Goal: Feedback & Contribution: Submit feedback/report problem

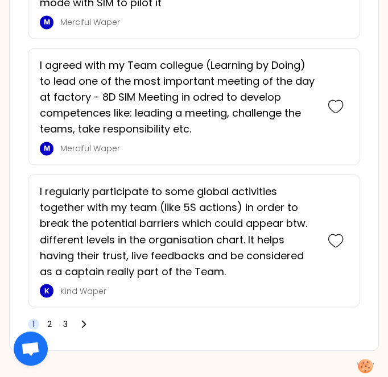
scroll to position [3290, 0]
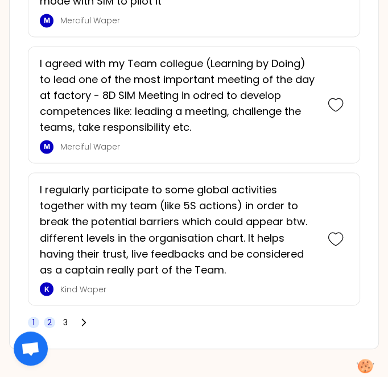
click at [52, 317] on span "2" at bounding box center [49, 322] width 11 height 11
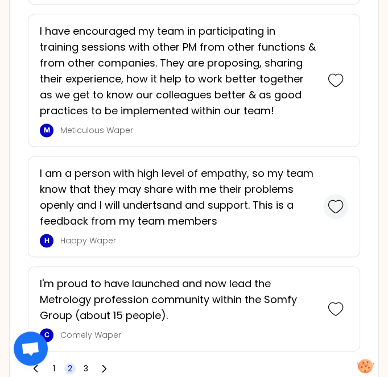
click at [336, 199] on icon at bounding box center [336, 207] width 16 height 16
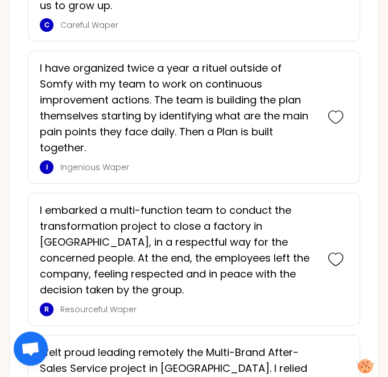
scroll to position [2214, 0]
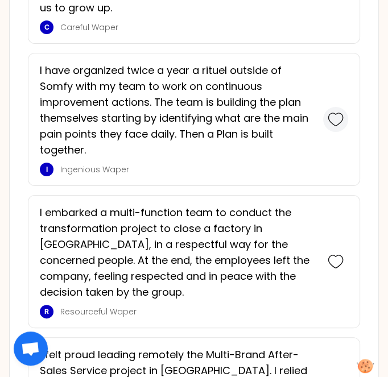
click at [332, 112] on icon at bounding box center [336, 120] width 16 height 16
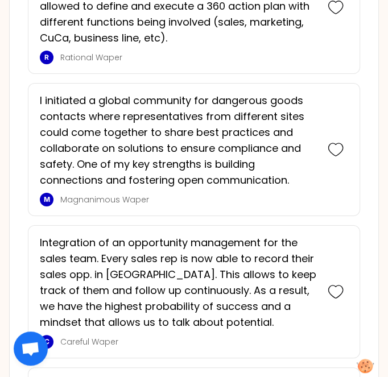
scroll to position [1201, 0]
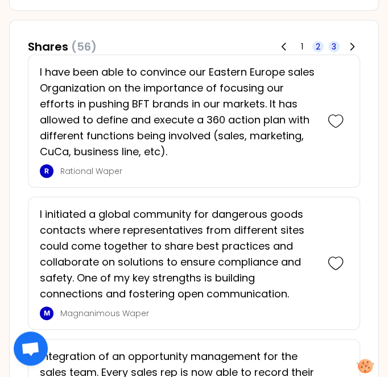
click at [331, 41] on span "3" at bounding box center [333, 46] width 11 height 11
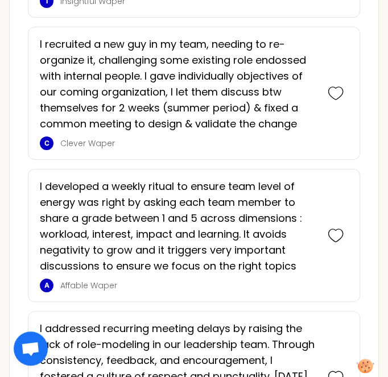
scroll to position [2340, 0]
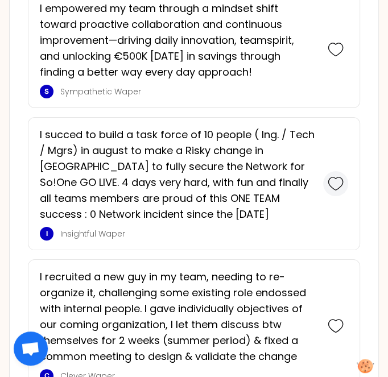
click at [338, 176] on icon at bounding box center [336, 184] width 16 height 16
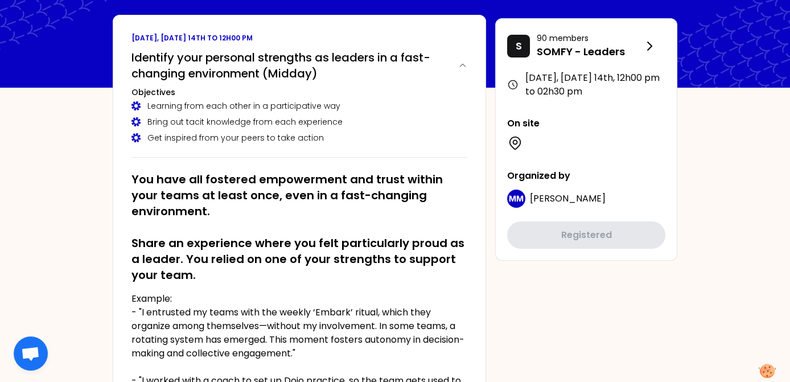
scroll to position [0, 0]
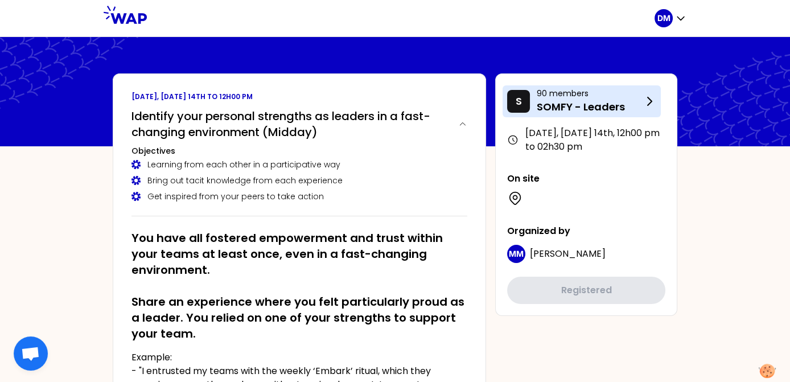
click at [396, 100] on p "SOMFY - Leaders" at bounding box center [590, 107] width 106 height 16
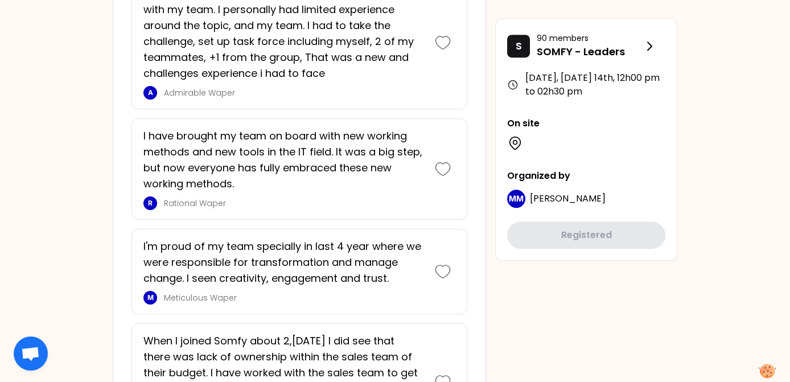
scroll to position [1195, 0]
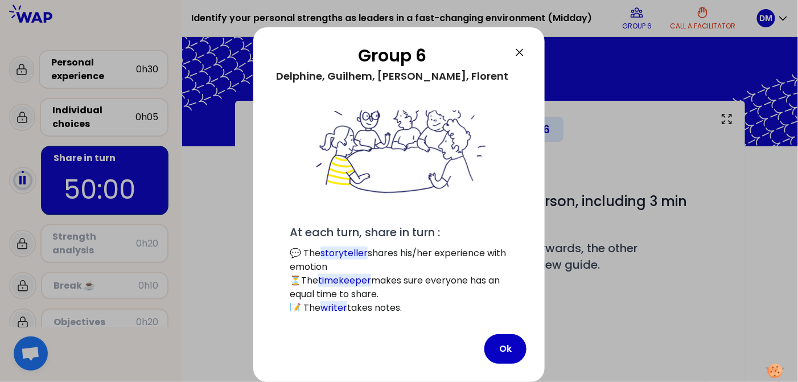
scroll to position [83, 0]
click at [396, 350] on button "Ok" at bounding box center [505, 349] width 42 height 30
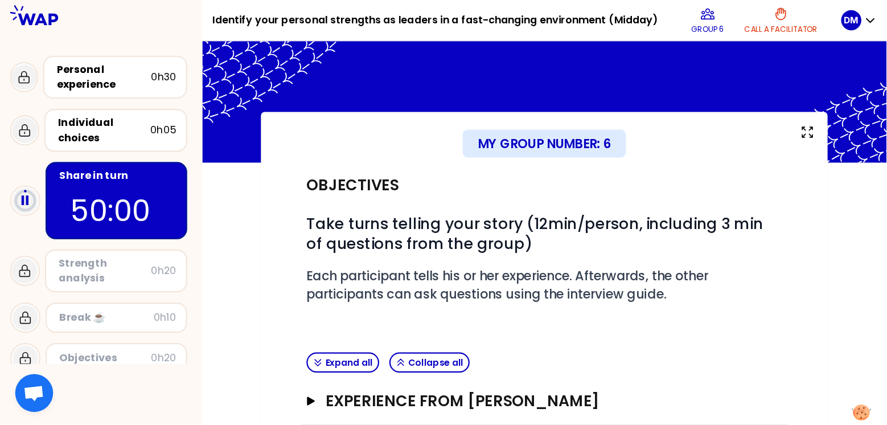
scroll to position [146, 0]
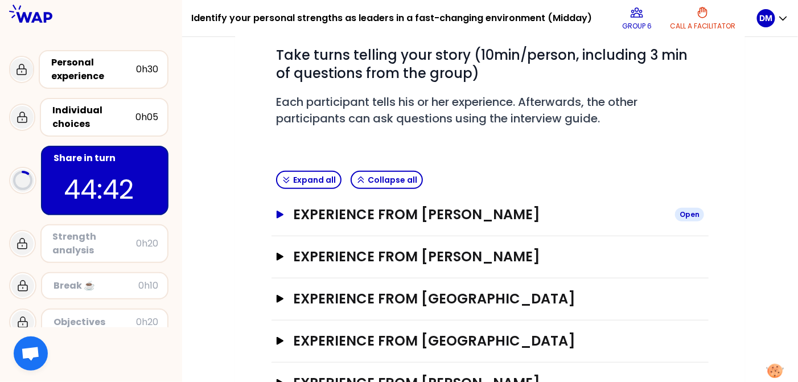
click at [282, 215] on icon "button" at bounding box center [280, 215] width 9 height 8
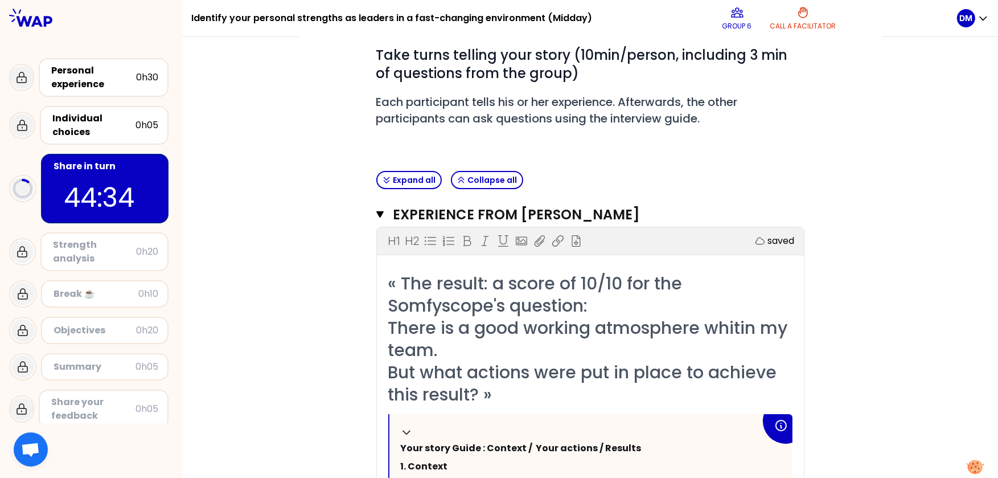
drag, startPoint x: 765, startPoint y: 0, endPoint x: 250, endPoint y: 170, distance: 542.6
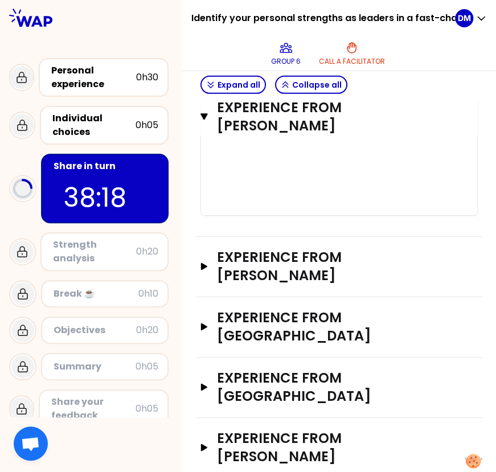
scroll to position [1194, 0]
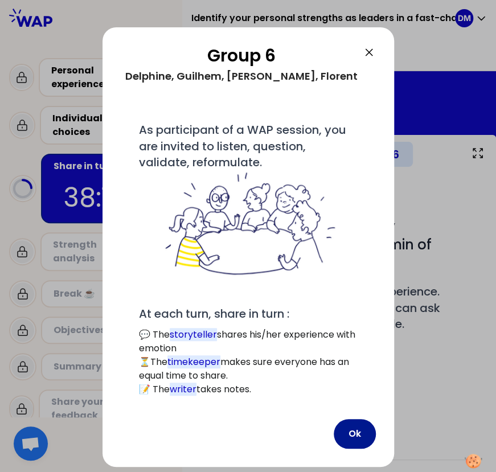
drag, startPoint x: 362, startPoint y: 435, endPoint x: 367, endPoint y: 421, distance: 14.8
click at [362, 435] on button "Ok" at bounding box center [355, 434] width 42 height 30
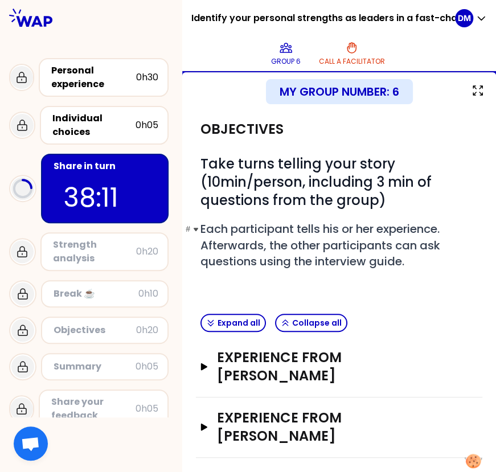
scroll to position [142, 0]
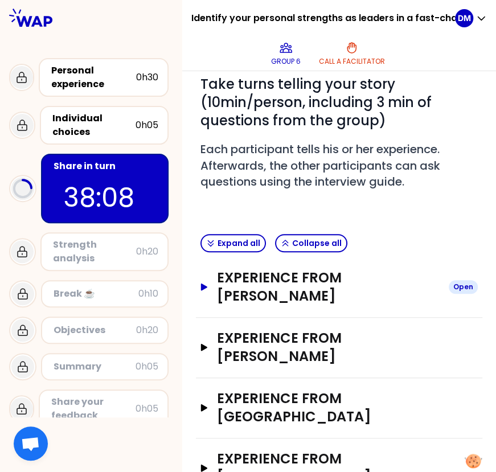
click at [207, 287] on icon "button" at bounding box center [204, 287] width 6 height 7
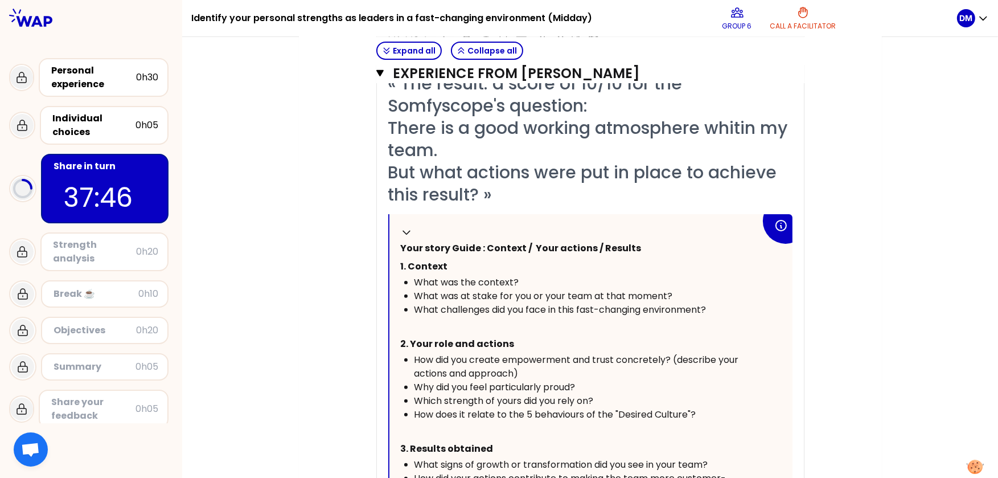
scroll to position [307, 0]
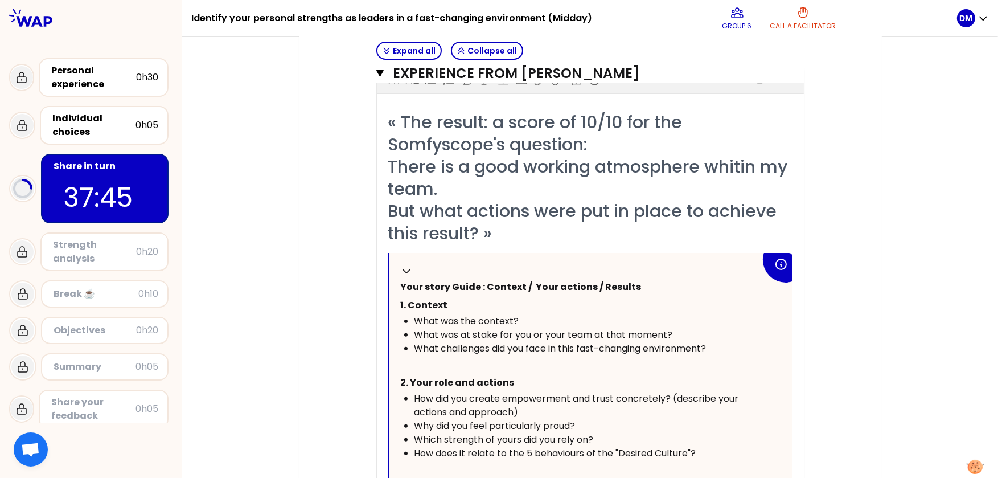
click at [495, 195] on div "« The result: a score of 10/10 for the Somfyscope's question: There is a good w…" at bounding box center [590, 177] width 404 height 133
drag, startPoint x: 555, startPoint y: 229, endPoint x: 611, endPoint y: 237, distance: 56.8
click at [495, 229] on div "« The result: a score of 10/10 for the Somfyscope's question: There is a good w…" at bounding box center [590, 177] width 404 height 133
click at [404, 270] on icon at bounding box center [406, 271] width 7 height 3
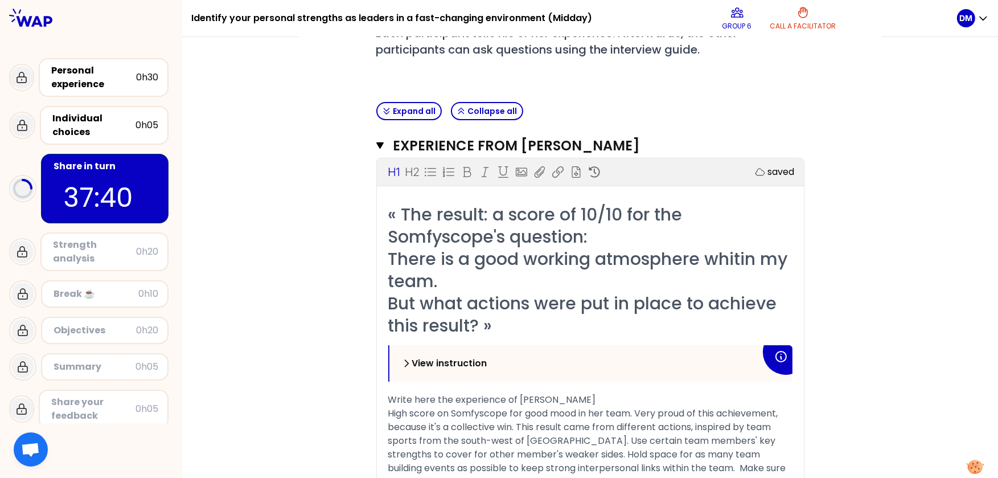
scroll to position [177, 0]
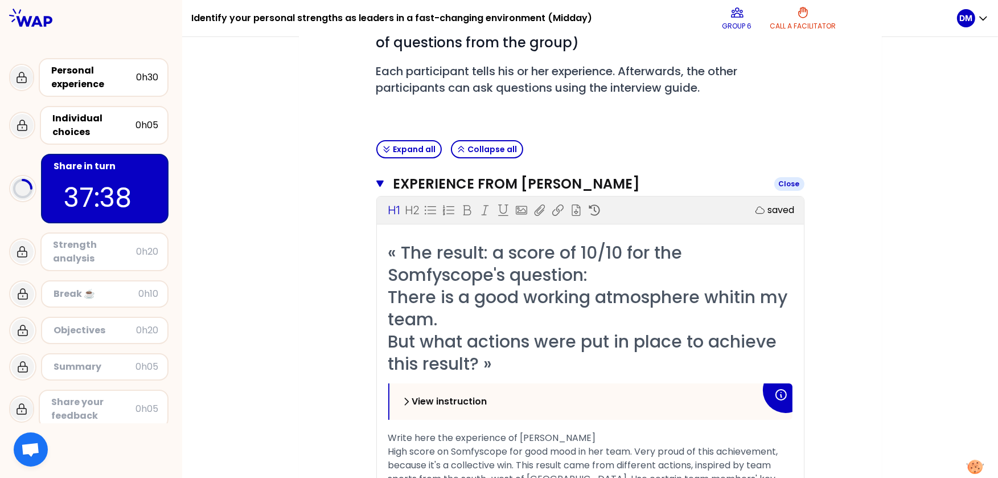
click at [382, 180] on icon "button" at bounding box center [380, 183] width 8 height 7
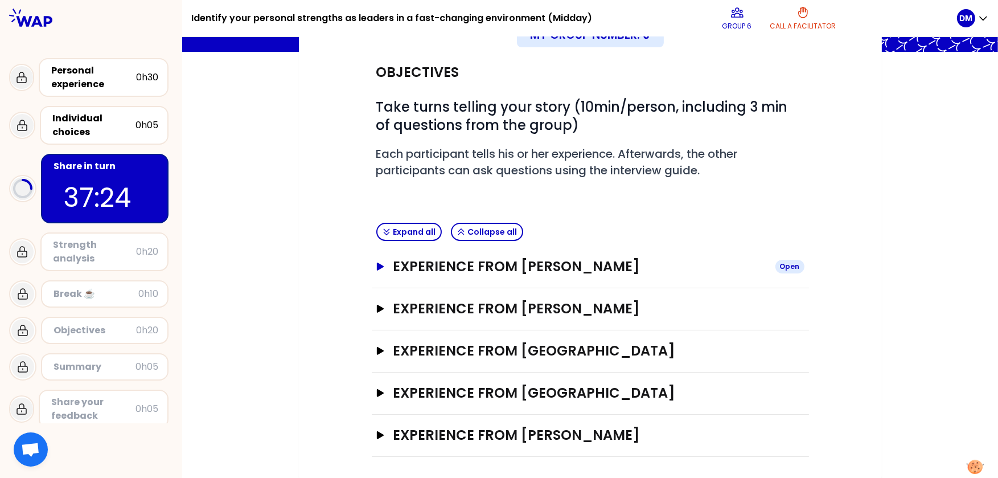
click at [495, 268] on h3 "Experience from [PERSON_NAME]" at bounding box center [579, 266] width 373 height 18
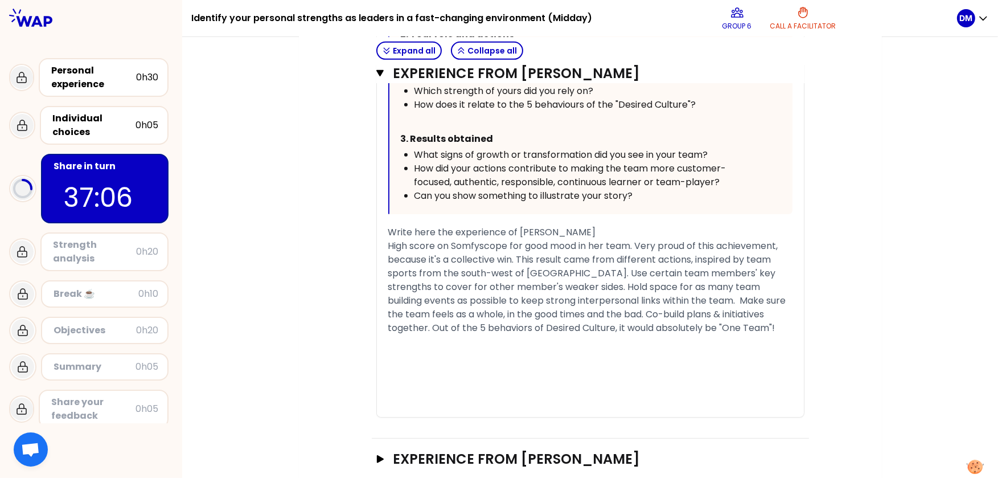
scroll to position [675, 0]
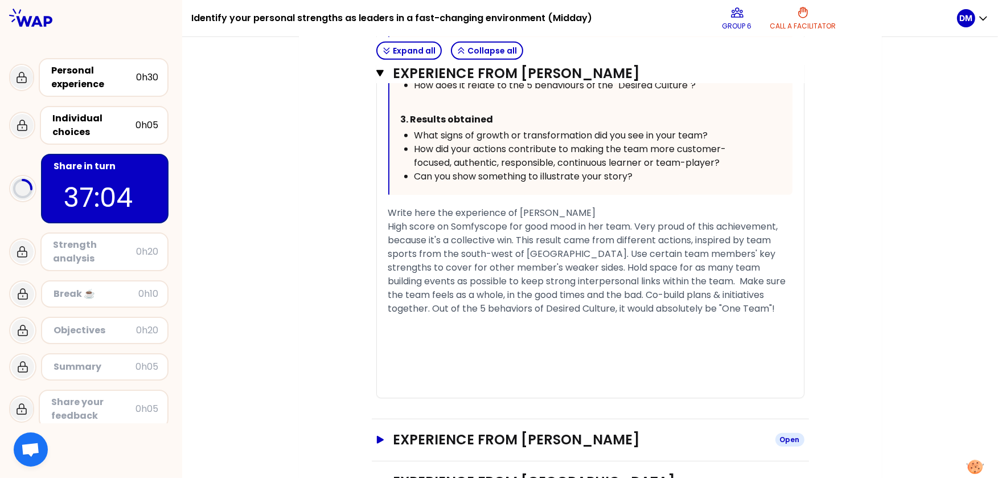
click at [381, 436] on icon "button" at bounding box center [379, 440] width 9 height 8
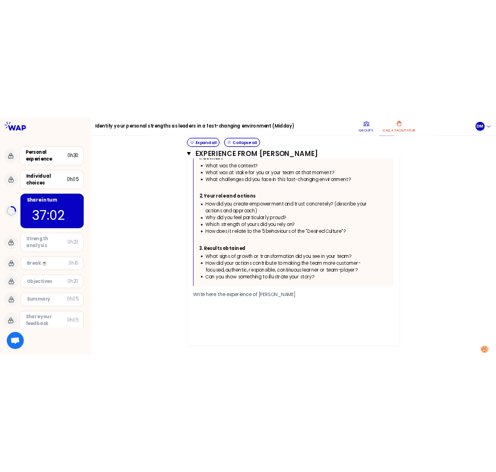
scroll to position [1386, 0]
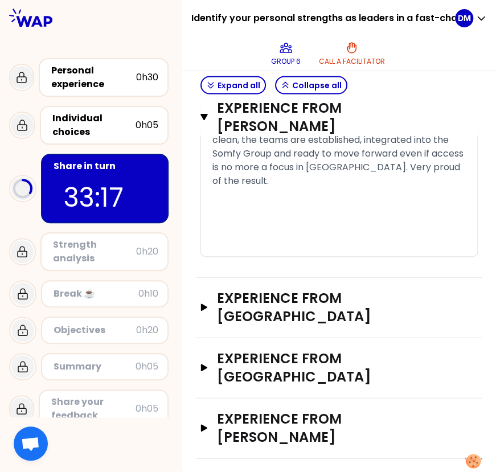
scroll to position [2241, 0]
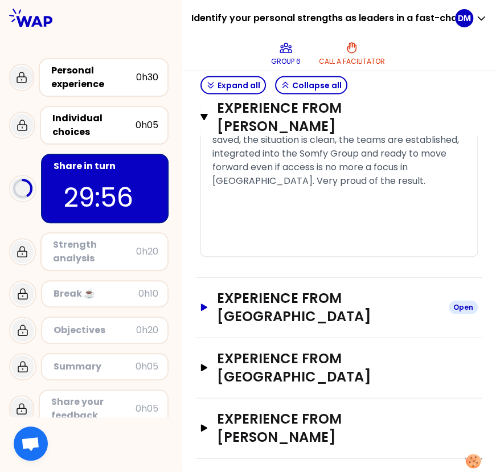
click at [207, 311] on icon "button" at bounding box center [204, 306] width 6 height 7
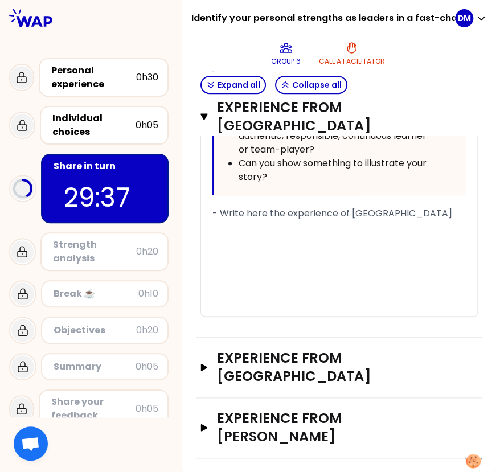
scroll to position [3095, 0]
click at [286, 248] on div "﻿" at bounding box center [338, 241] width 253 height 14
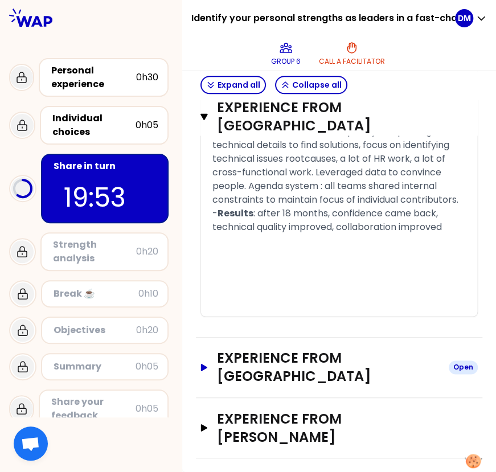
scroll to position [3329, 0]
click at [330, 361] on h3 "Experience from [GEOGRAPHIC_DATA]" at bounding box center [328, 367] width 223 height 36
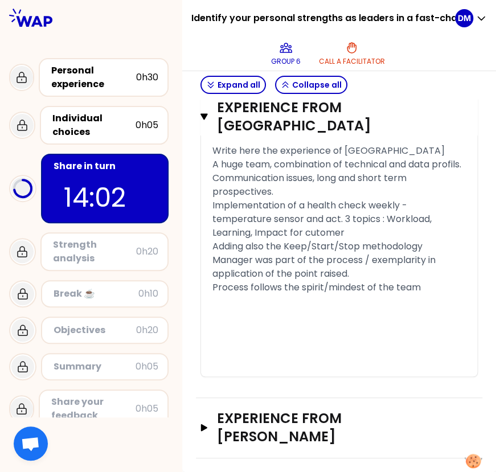
scroll to position [4386, 0]
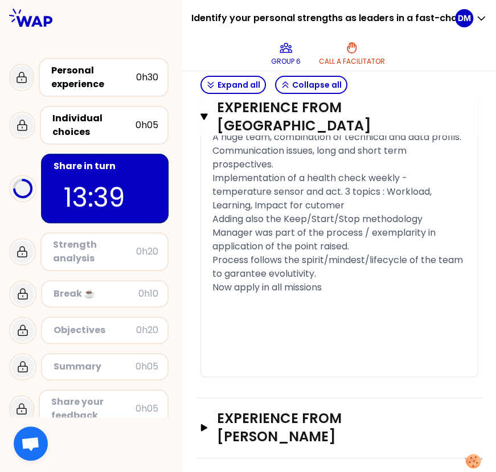
click at [345, 322] on div "﻿" at bounding box center [338, 315] width 253 height 14
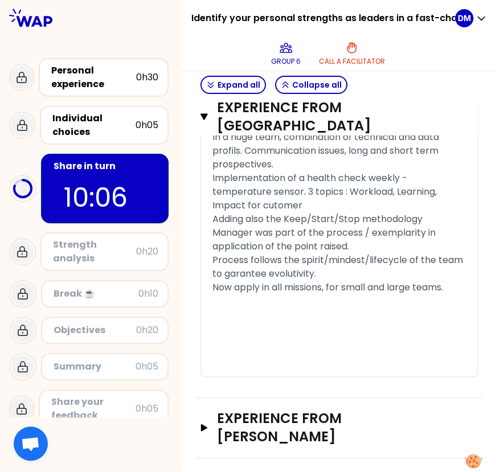
scroll to position [4427, 0]
drag, startPoint x: 217, startPoint y: 425, endPoint x: 255, endPoint y: 315, distance: 115.8
click at [208, 425] on icon "button" at bounding box center [203, 427] width 9 height 7
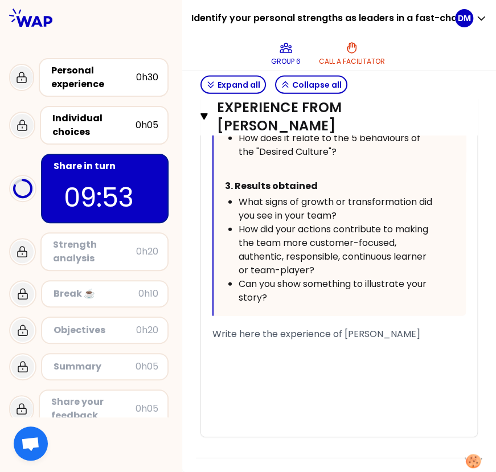
scroll to position [5340, 0]
click at [249, 364] on div "﻿" at bounding box center [338, 362] width 253 height 14
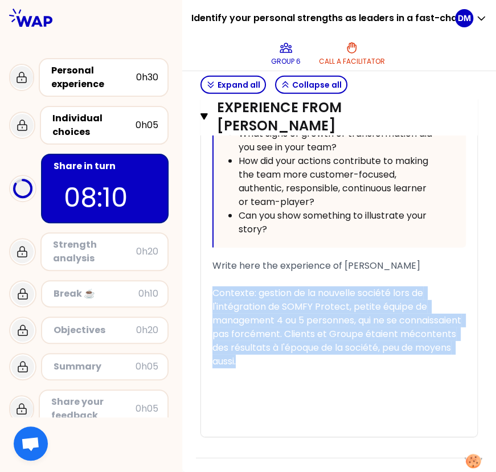
drag, startPoint x: 223, startPoint y: 360, endPoint x: 368, endPoint y: 426, distance: 160.2
click at [368, 368] on div "Contexte: gestion de la nouvelle société lors de l'intégration de SOMFY Protect…" at bounding box center [338, 327] width 253 height 82
copy span "Contexte: gestion de la nouvelle société lors de l'intégration de SOMFY Protect…"
click at [383, 382] on div "﻿" at bounding box center [338, 375] width 253 height 14
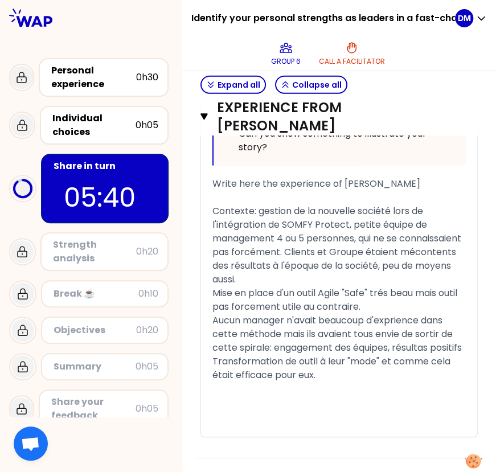
scroll to position [5504, 0]
click at [342, 343] on div "Aucun manager n'avait beaucoup d'exprience dans cette méthode mais ils avaient …" at bounding box center [338, 334] width 253 height 41
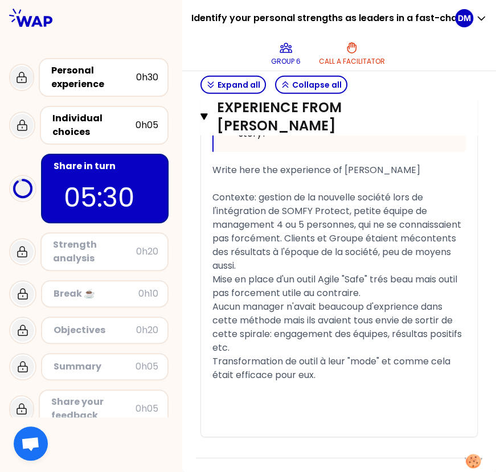
click at [358, 371] on div "Transformation de outil à leur "mode" et comme cela était efficace pour eux." at bounding box center [338, 368] width 253 height 27
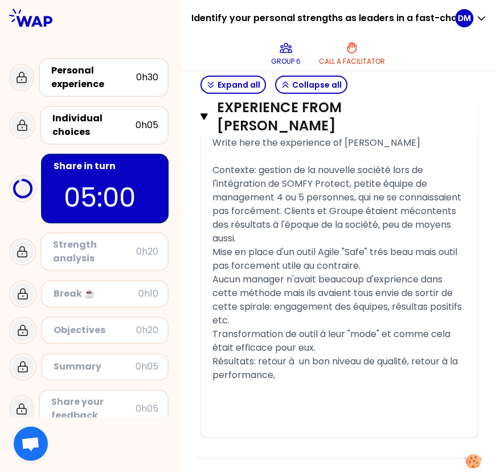
click at [364, 355] on div "Transformation de outil à leur "mode" et comme cela était efficace pour eux." at bounding box center [338, 340] width 253 height 27
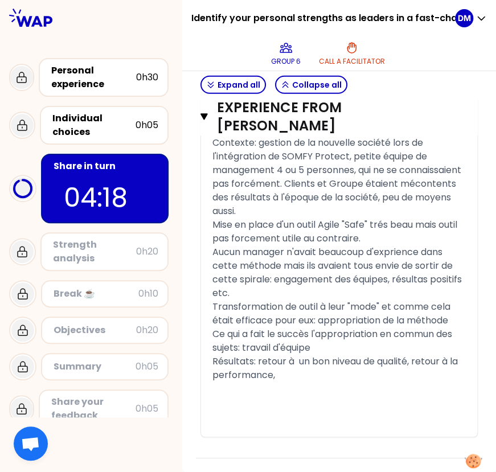
click at [330, 382] on div "Résultats: retour à un bon niveau de qualité, retour à la performance," at bounding box center [338, 368] width 253 height 27
click at [367, 355] on div "Ce qui a fait le succès l'appropriation en commun des sujets: travail d'équipe" at bounding box center [338, 340] width 253 height 27
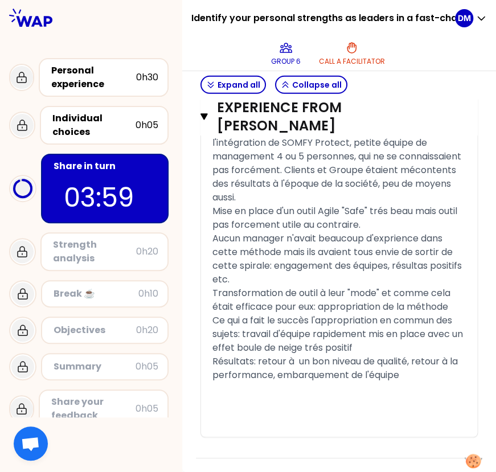
click at [346, 354] on span "Ce qui a fait le succès l'appropriation en commun des sujets: travail d'équipe …" at bounding box center [338, 334] width 253 height 40
click at [355, 349] on div "Ce qui a fait le succès l'appropriation en commun des sujets: travail d'équipe …" at bounding box center [338, 334] width 253 height 41
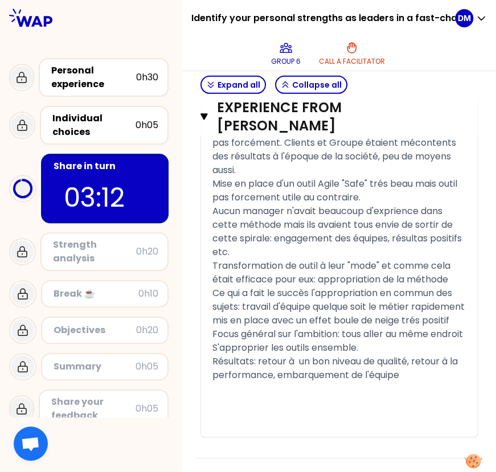
click at [437, 382] on div "Résultats: retour à un bon niveau de qualité, retour à la performance, embarque…" at bounding box center [338, 368] width 253 height 27
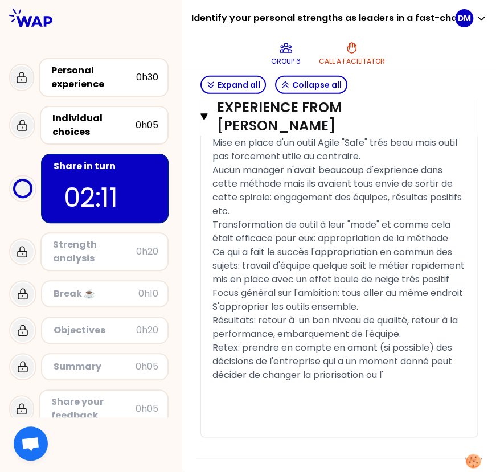
scroll to position [5696, 0]
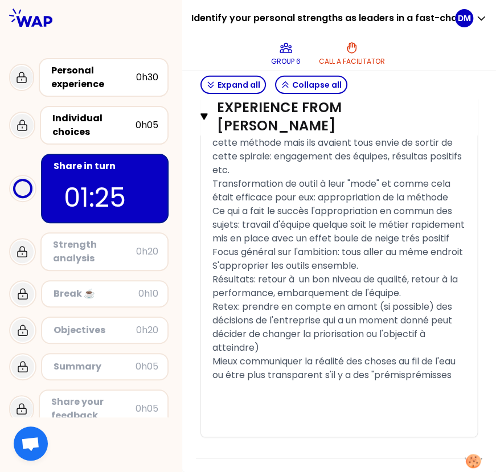
click at [256, 381] on span "Mieux communiquer la réalité des choses au fil de l'eau ou être plus transparen…" at bounding box center [334, 368] width 245 height 27
click at [294, 382] on div "Mieux communiquer la réalité des choses au fil de l'eau ou être plus transparen…" at bounding box center [338, 368] width 253 height 27
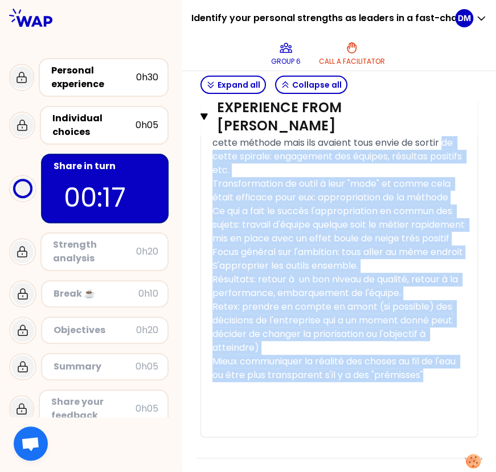
drag, startPoint x: 301, startPoint y: 420, endPoint x: 249, endPoint y: 149, distance: 276.5
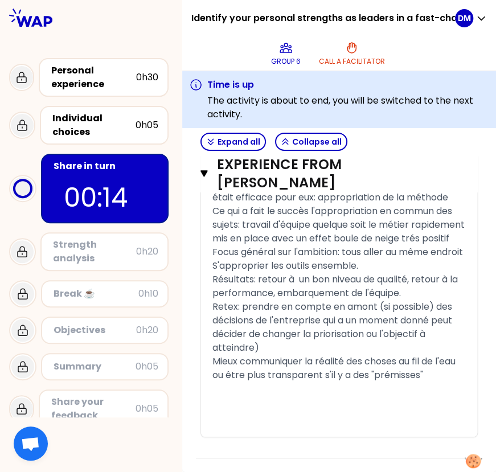
drag, startPoint x: 224, startPoint y: 211, endPoint x: 285, endPoint y: 348, distance: 150.1
click at [291, 95] on span "Contexte: gestion de la nouvelle société lors de l'intégration de SOMFY Protect…" at bounding box center [337, 53] width 251 height 81
drag, startPoint x: 221, startPoint y: 346, endPoint x: 302, endPoint y: 416, distance: 107.3
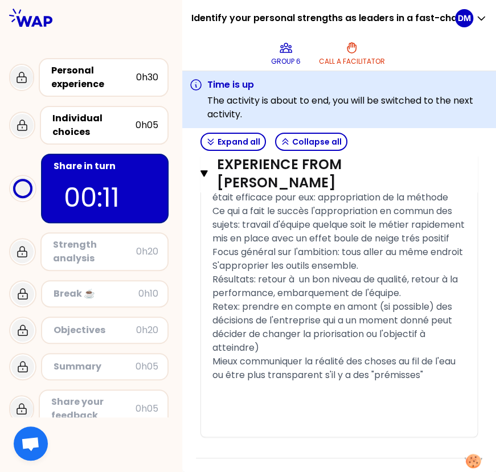
click at [305, 95] on span "Contexte: gestion de la nouvelle société lors de l'intégration de SOMFY Protect…" at bounding box center [337, 53] width 251 height 81
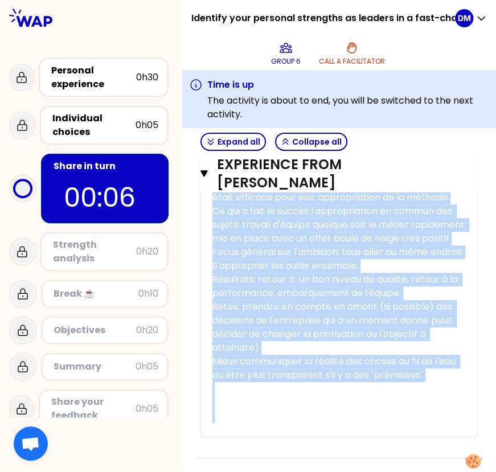
scroll to position [5794, 0]
drag, startPoint x: 223, startPoint y: 344, endPoint x: 393, endPoint y: 404, distance: 179.7
copy div "Contexte: gestion de la nouvelle société lors de l'intégration de SOMFY Protect…"
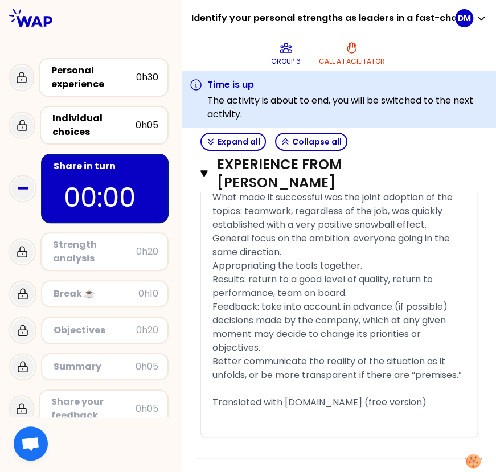
scroll to position [5807, 0]
drag, startPoint x: 414, startPoint y: 402, endPoint x: 260, endPoint y: 391, distance: 154.7
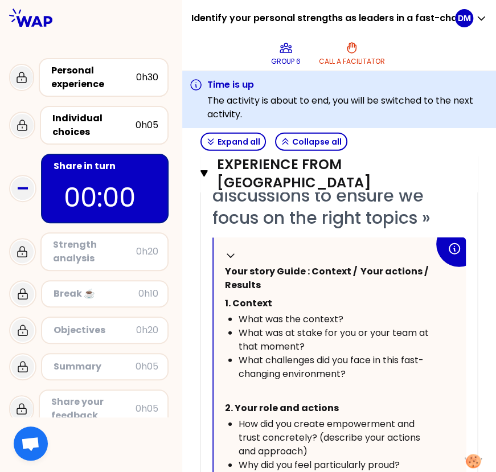
scroll to position [3517, 0]
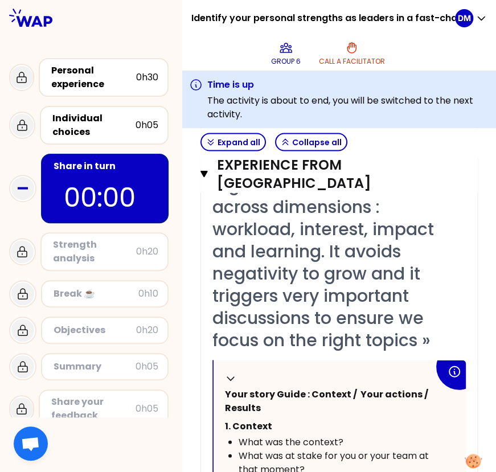
click at [85, 245] on div "Strength analysis" at bounding box center [94, 251] width 83 height 27
click at [208, 178] on icon "button" at bounding box center [203, 173] width 7 height 9
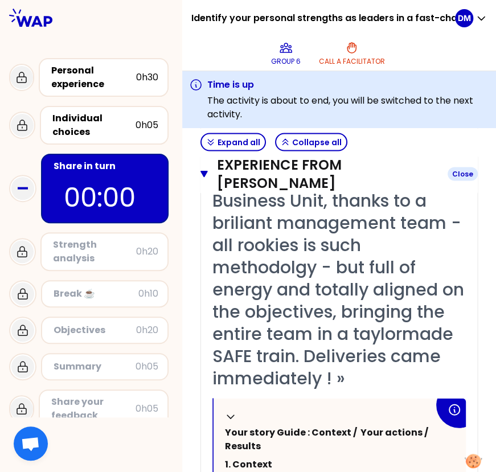
click at [208, 178] on icon "button" at bounding box center [203, 173] width 7 height 9
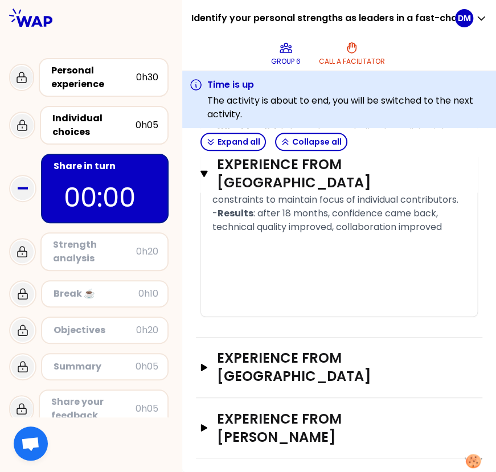
scroll to position [3244, 0]
click at [208, 170] on icon "button" at bounding box center [203, 173] width 7 height 6
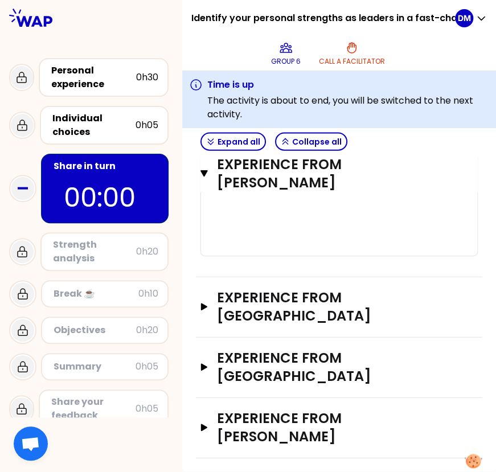
scroll to position [2312, 0]
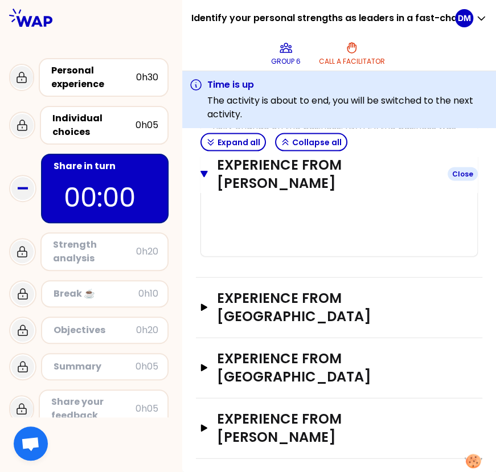
click at [208, 172] on icon "button" at bounding box center [203, 173] width 7 height 6
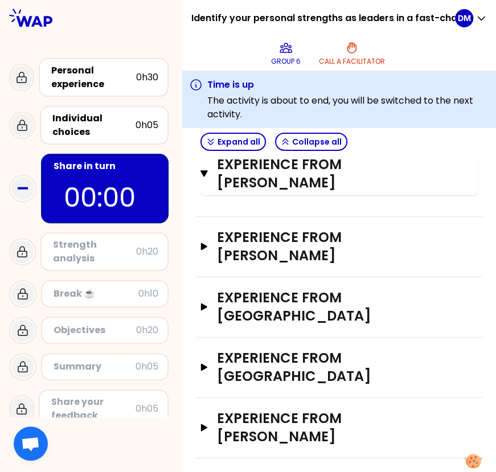
click at [208, 169] on icon "button" at bounding box center [203, 173] width 7 height 9
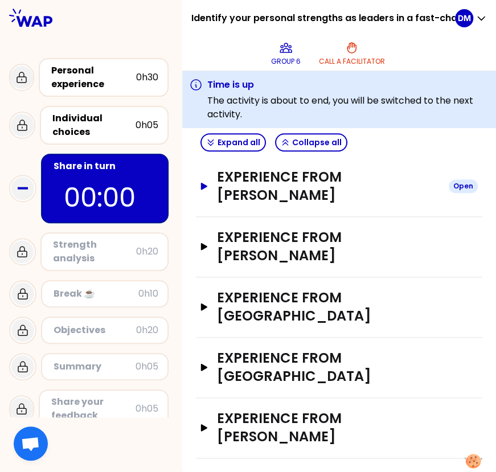
scroll to position [280, 0]
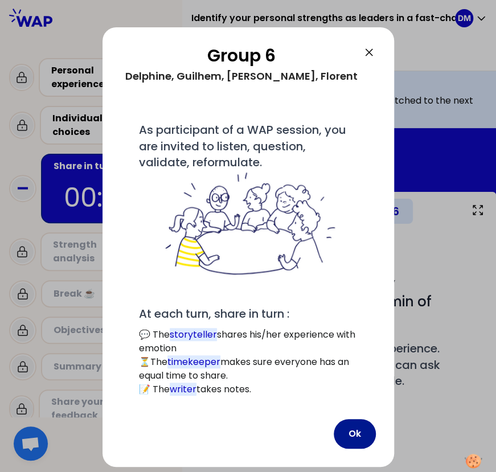
click at [347, 431] on button "Ok" at bounding box center [355, 434] width 42 height 30
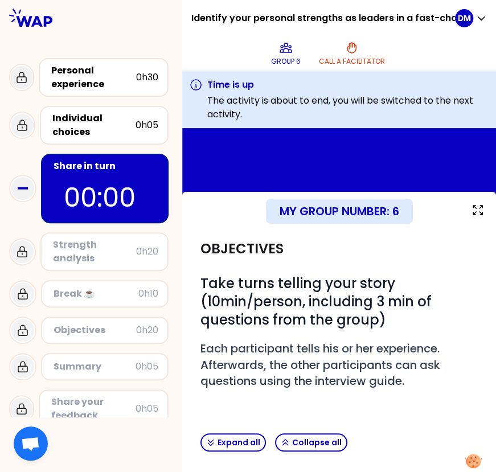
click at [88, 258] on div "Strength analysis" at bounding box center [94, 251] width 83 height 27
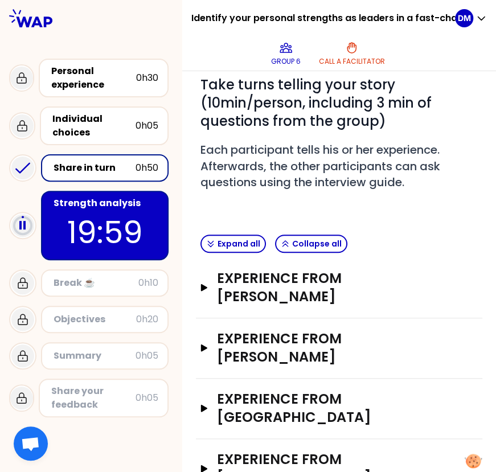
scroll to position [142, 0]
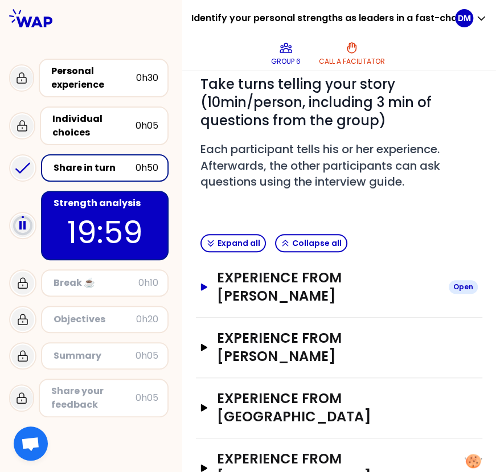
click at [219, 287] on button "Experience from [PERSON_NAME] Open" at bounding box center [338, 287] width 277 height 36
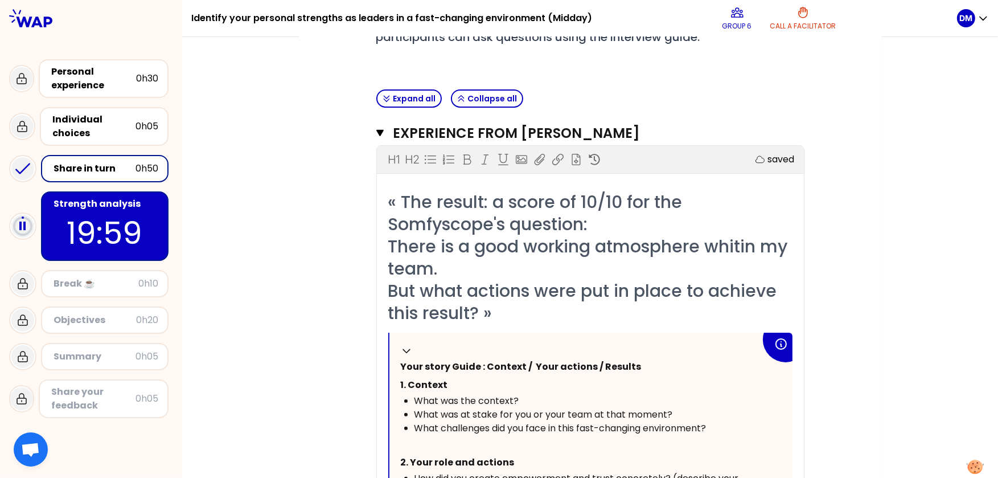
scroll to position [165, 0]
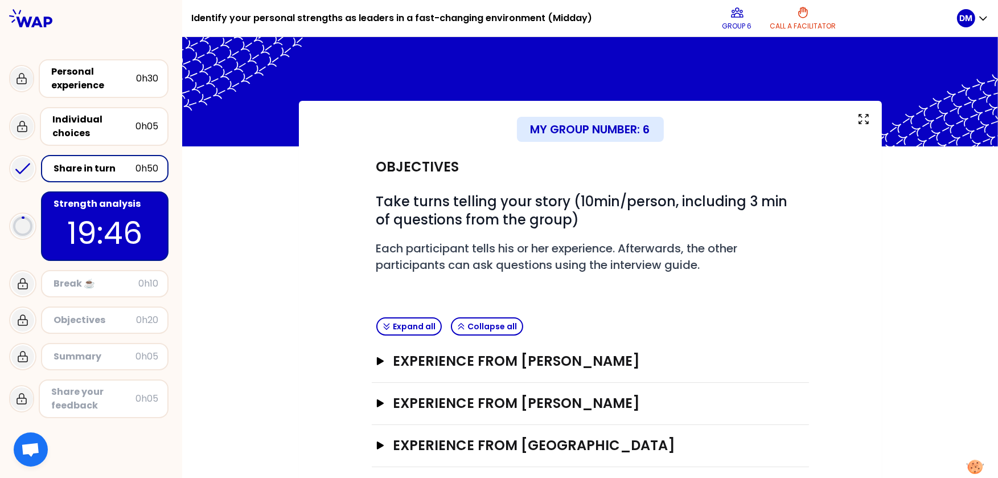
click at [372, 358] on div "Experience from [PERSON_NAME] Open" at bounding box center [590, 361] width 437 height 42
click at [375, 360] on icon "button" at bounding box center [379, 361] width 9 height 8
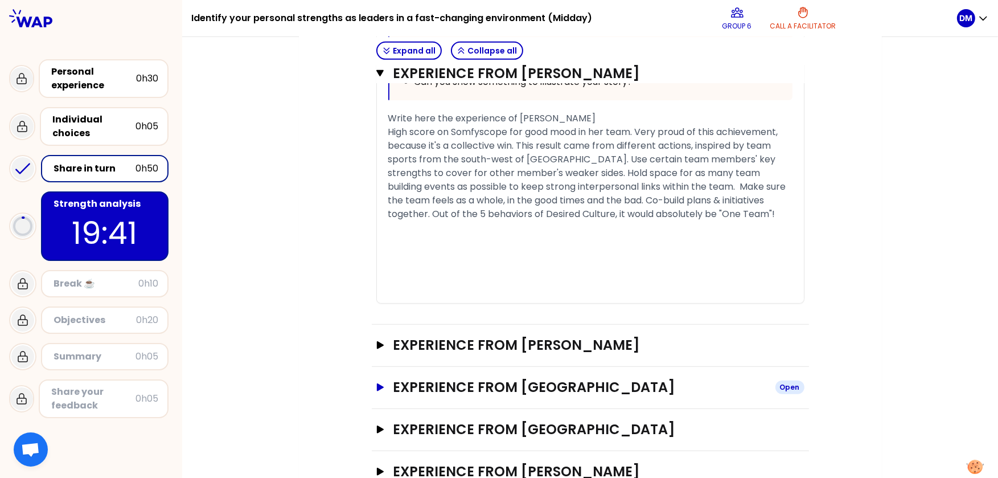
scroll to position [806, 0]
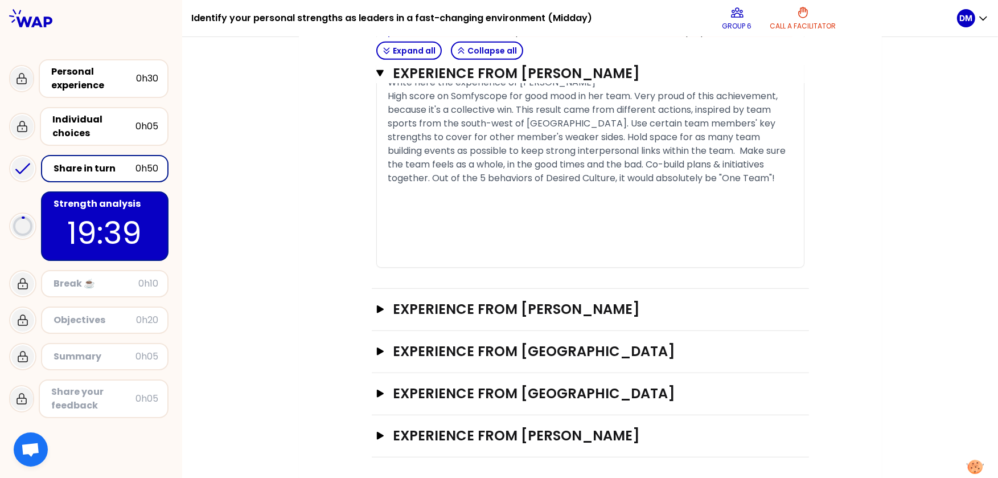
click at [155, 219] on p "19:39" at bounding box center [104, 233] width 107 height 44
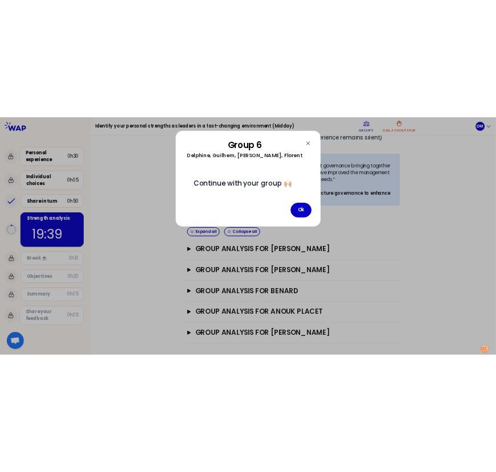
scroll to position [249, 0]
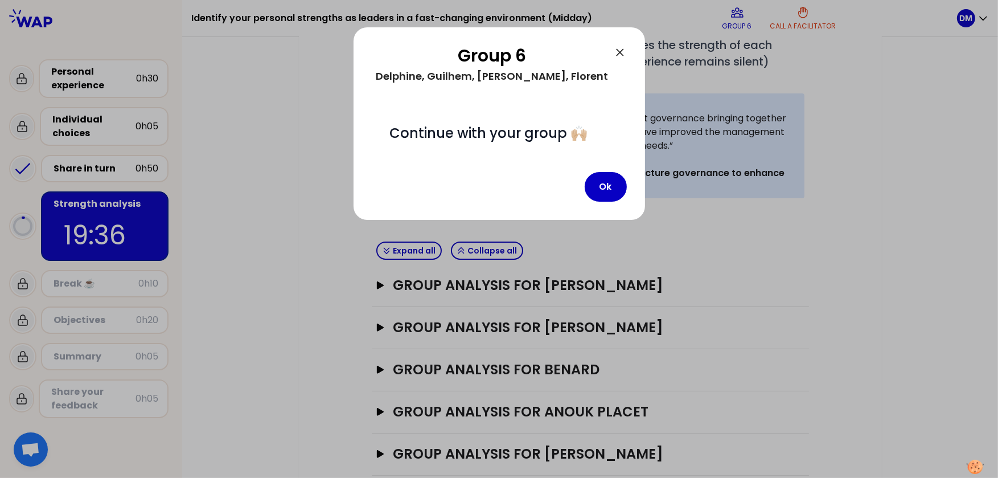
click at [625, 50] on icon at bounding box center [620, 53] width 14 height 14
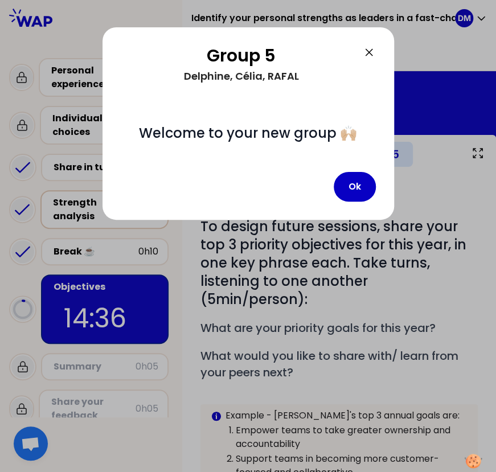
drag, startPoint x: 357, startPoint y: 188, endPoint x: 359, endPoint y: 209, distance: 21.1
click at [357, 187] on button "Ok" at bounding box center [355, 187] width 42 height 30
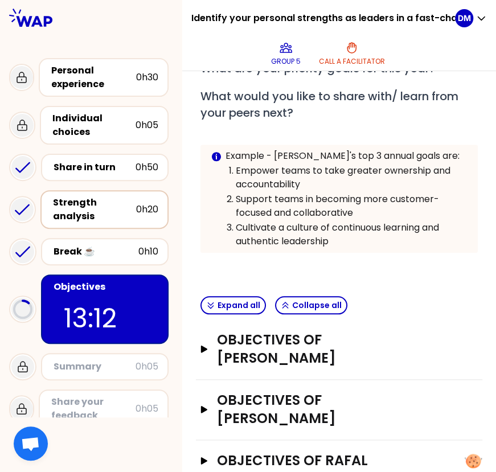
scroll to position [261, 0]
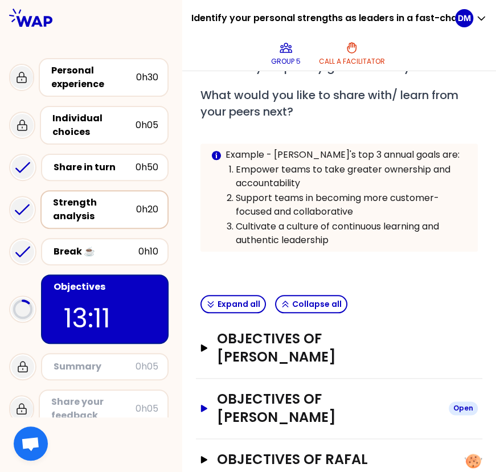
click at [208, 405] on icon "button" at bounding box center [203, 408] width 9 height 7
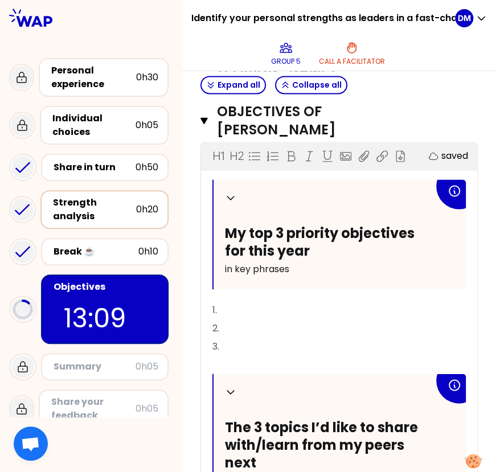
scroll to position [617, 0]
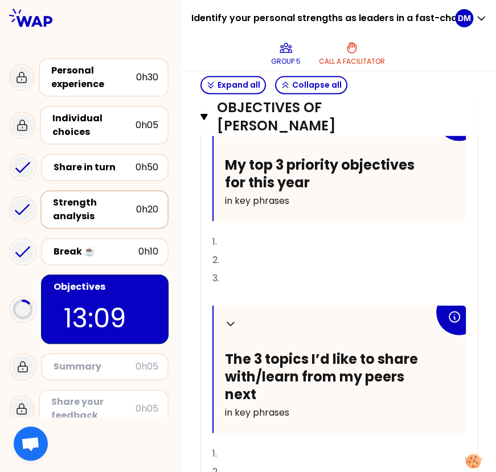
click at [309, 232] on p "1." at bounding box center [338, 241] width 253 height 18
click at [262, 232] on p "1." at bounding box center [338, 241] width 253 height 18
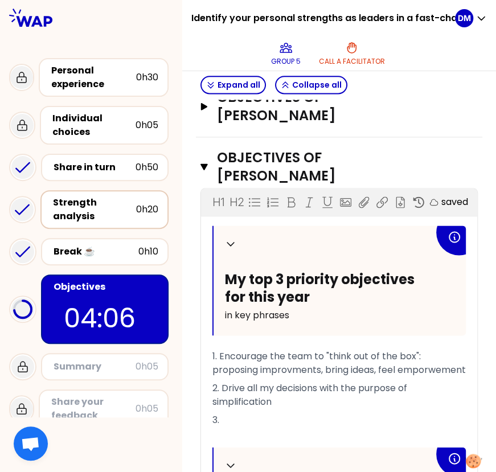
scroll to position [348, 0]
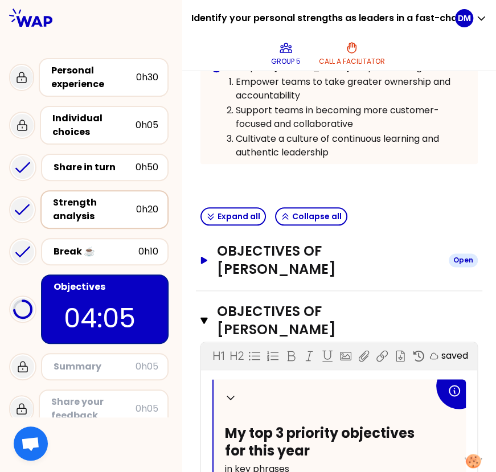
drag, startPoint x: 215, startPoint y: 260, endPoint x: 238, endPoint y: 266, distance: 23.6
click at [215, 260] on button "Objectives of [PERSON_NAME] Open" at bounding box center [338, 260] width 277 height 36
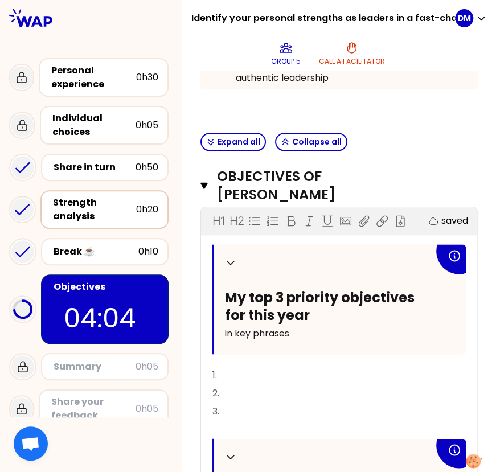
scroll to position [491, 0]
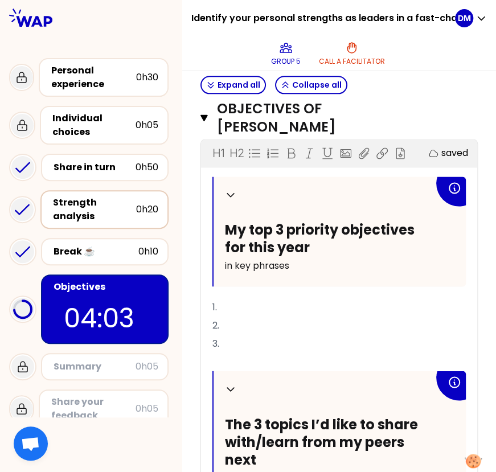
click at [287, 305] on p "1." at bounding box center [338, 307] width 253 height 18
drag, startPoint x: 338, startPoint y: 301, endPoint x: 229, endPoint y: 299, distance: 108.2
click at [229, 299] on p "1. I will use the "Anou" at bounding box center [338, 307] width 253 height 18
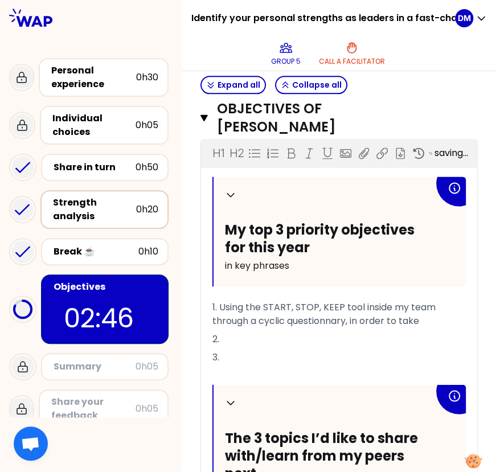
click at [71, 212] on div "Strength analysis" at bounding box center [94, 209] width 83 height 27
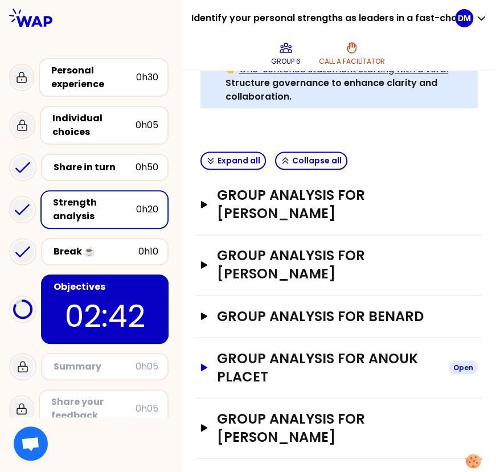
click at [212, 372] on button "Group analysis for Anouk Placet Open" at bounding box center [338, 367] width 277 height 36
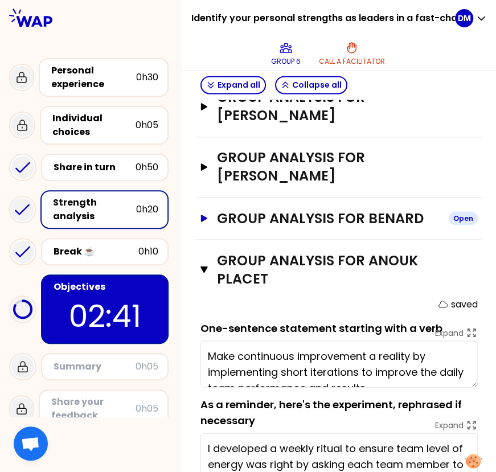
scroll to position [633, 0]
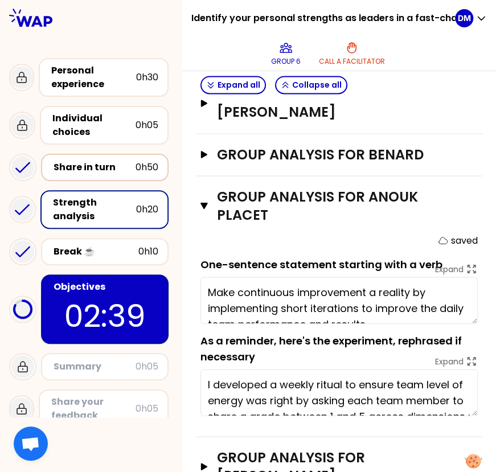
click at [78, 174] on div "Share in turn 0h50" at bounding box center [104, 167] width 107 height 16
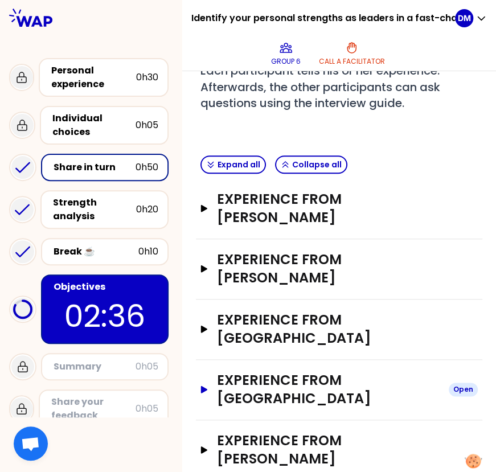
scroll to position [223, 0]
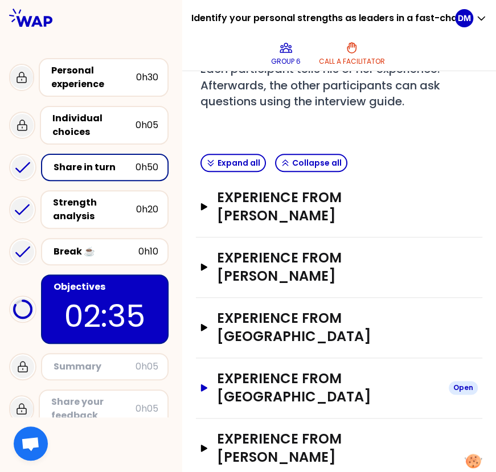
click at [208, 384] on icon "button" at bounding box center [203, 387] width 9 height 7
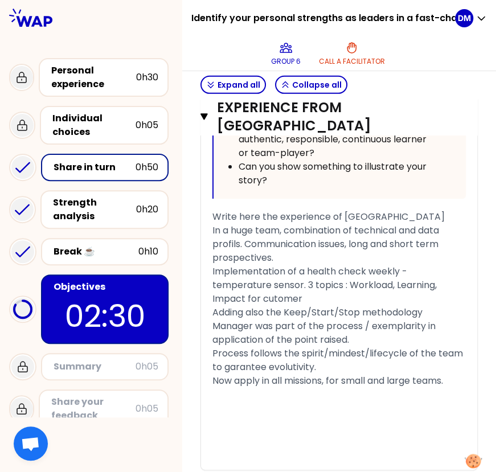
scroll to position [1180, 0]
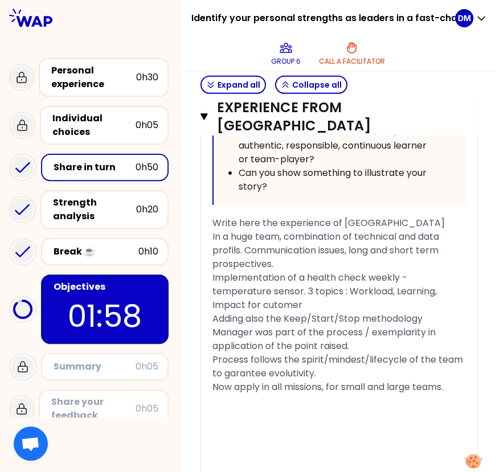
click at [68, 302] on p "01:58" at bounding box center [104, 316] width 107 height 44
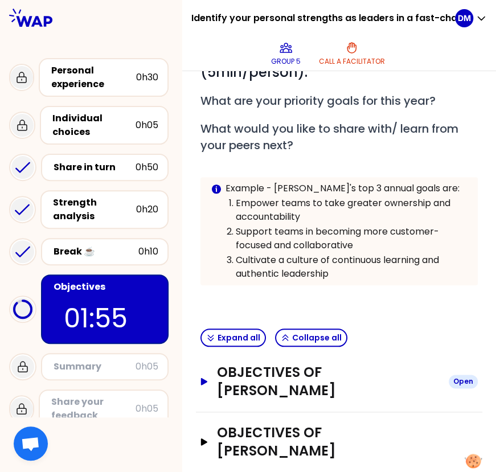
scroll to position [261, 0]
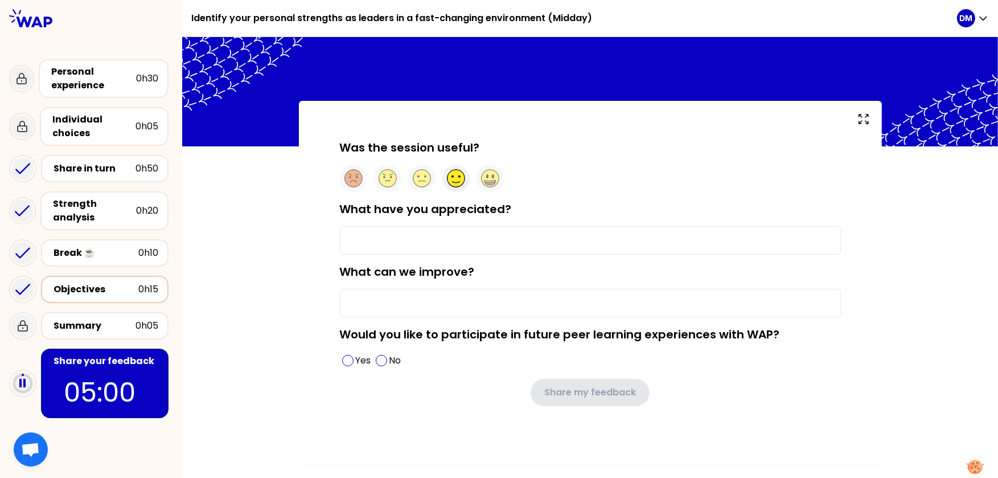
click at [454, 178] on circle at bounding box center [456, 179] width 18 height 18
click at [470, 247] on input "What have you appreciated?" at bounding box center [590, 240] width 501 height 28
click at [418, 244] on input "exch" at bounding box center [590, 240] width 501 height 28
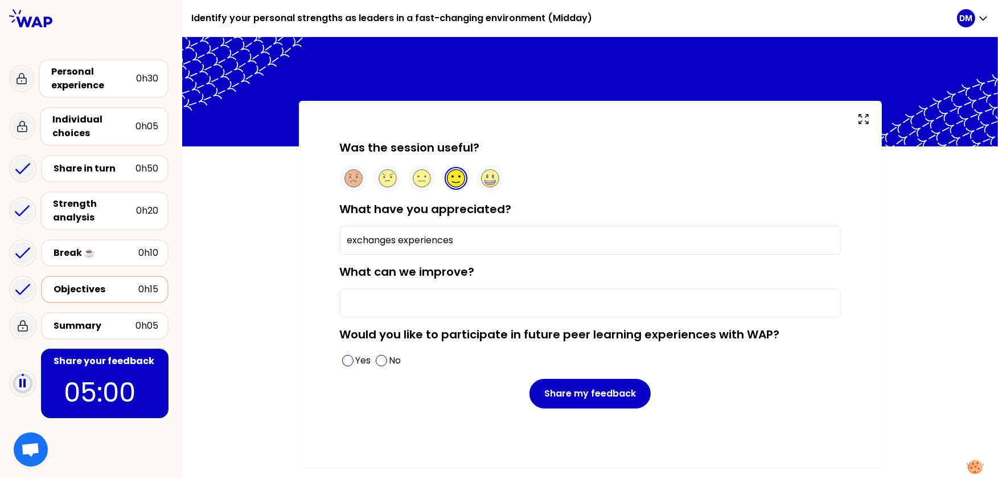
type input "exchanges experiences"
click at [442, 302] on input "What can we improve?" at bounding box center [590, 303] width 501 height 28
type input "more short"
click at [348, 363] on span at bounding box center [347, 360] width 11 height 11
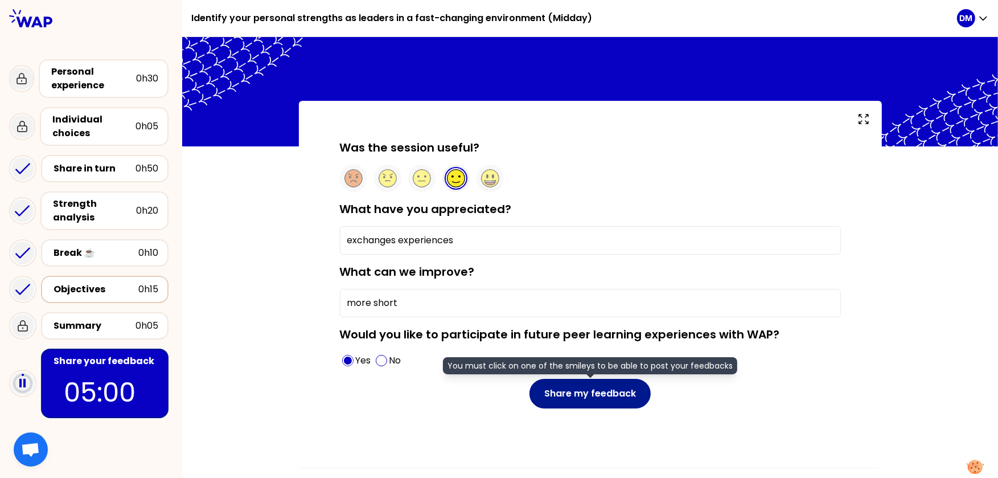
click at [603, 399] on button "Share my feedback" at bounding box center [589, 394] width 121 height 30
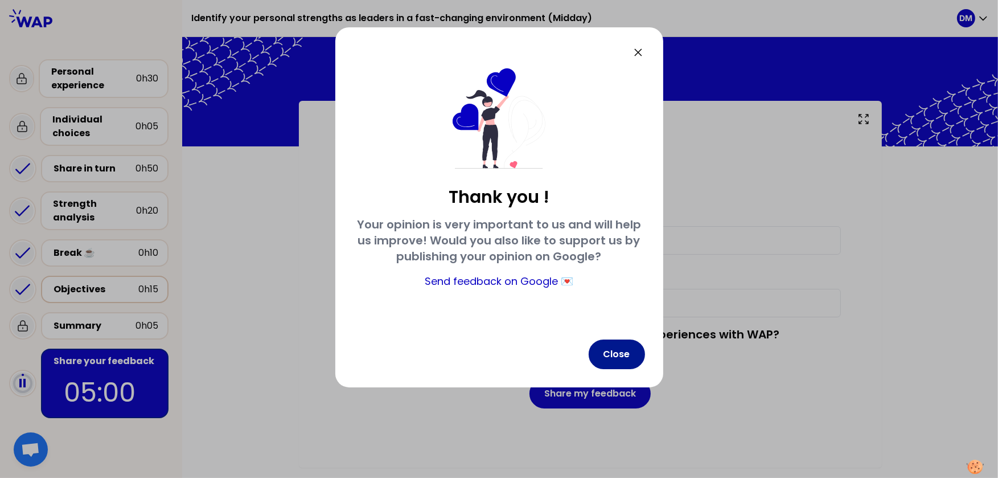
click at [631, 352] on button "Close" at bounding box center [617, 354] width 56 height 30
